Goal: Transaction & Acquisition: Purchase product/service

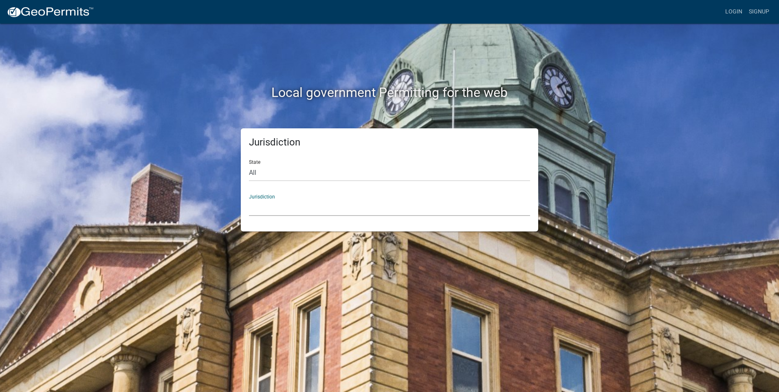
click at [308, 205] on select "[GEOGRAPHIC_DATA], [US_STATE] [GEOGRAPHIC_DATA], [US_STATE][PERSON_NAME][GEOGRA…" at bounding box center [389, 207] width 281 height 17
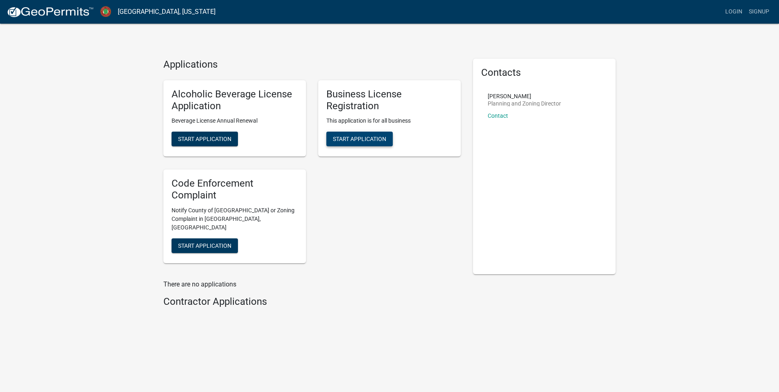
click at [356, 142] on span "Start Application" at bounding box center [359, 139] width 53 height 7
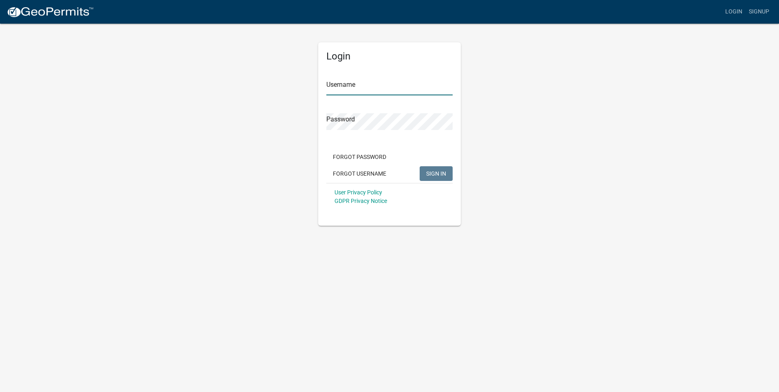
type input "KSBI"
click at [433, 178] on button "SIGN IN" at bounding box center [436, 173] width 33 height 15
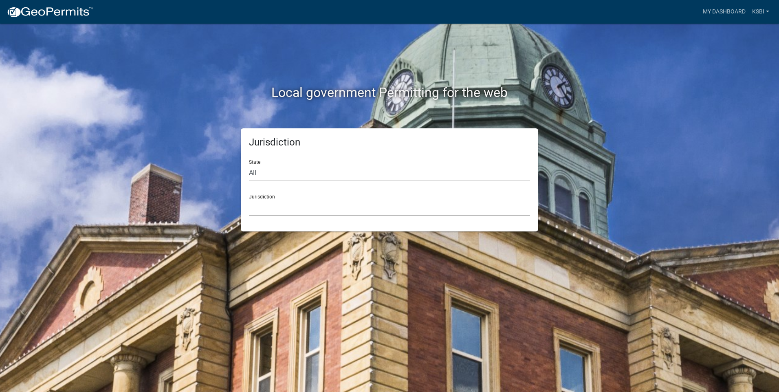
click at [282, 210] on select "[GEOGRAPHIC_DATA], [US_STATE] [GEOGRAPHIC_DATA], [US_STATE][PERSON_NAME][GEOGRA…" at bounding box center [389, 207] width 281 height 17
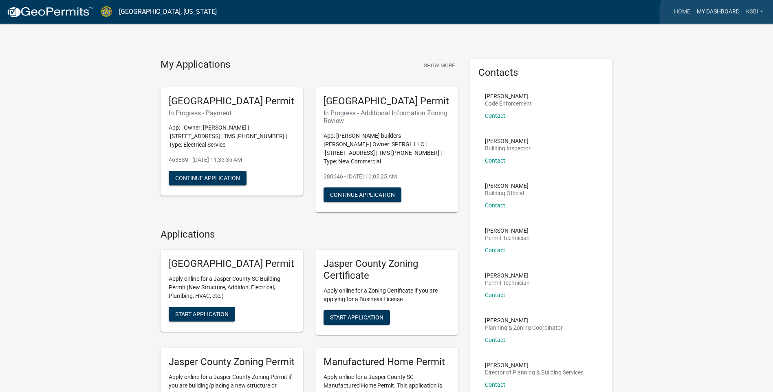
click at [721, 14] on link "My Dashboard" at bounding box center [717, 11] width 49 height 15
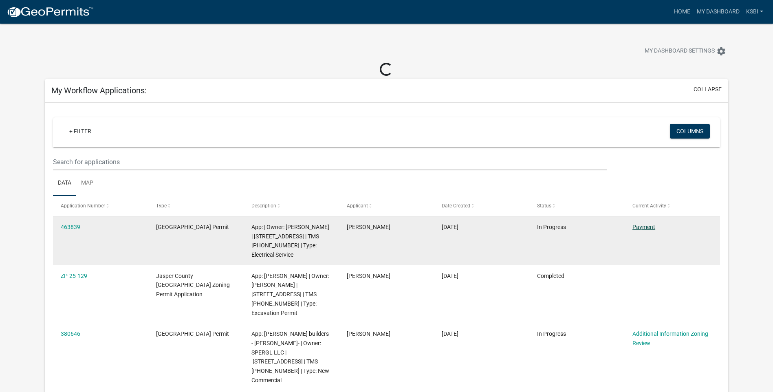
click at [638, 227] on link "Payment" at bounding box center [643, 227] width 23 height 7
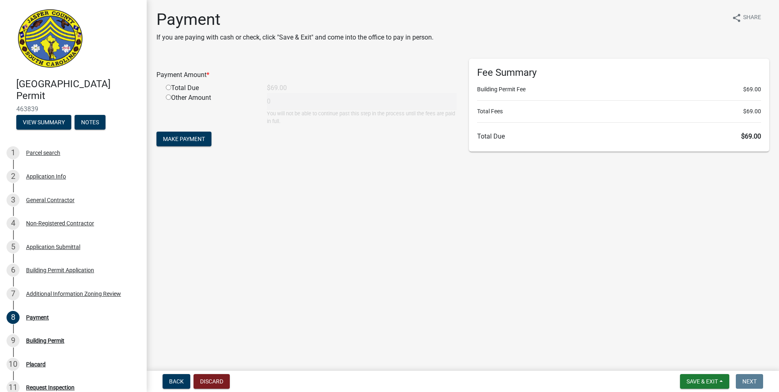
click at [170, 88] on input "radio" at bounding box center [168, 87] width 5 height 5
radio input "true"
type input "69"
click at [200, 141] on span "Make Payment" at bounding box center [184, 139] width 42 height 7
